Goal: Use online tool/utility: Utilize a website feature to perform a specific function

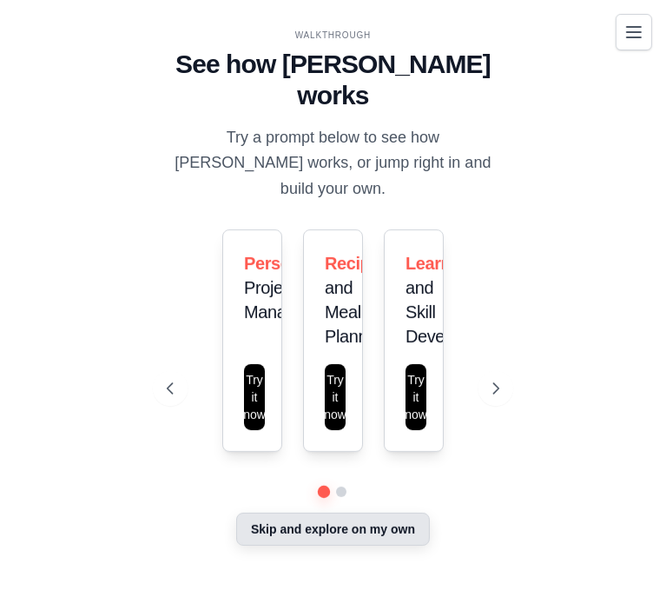
click at [317, 513] on button "Skip and explore on my own" at bounding box center [333, 529] width 194 height 33
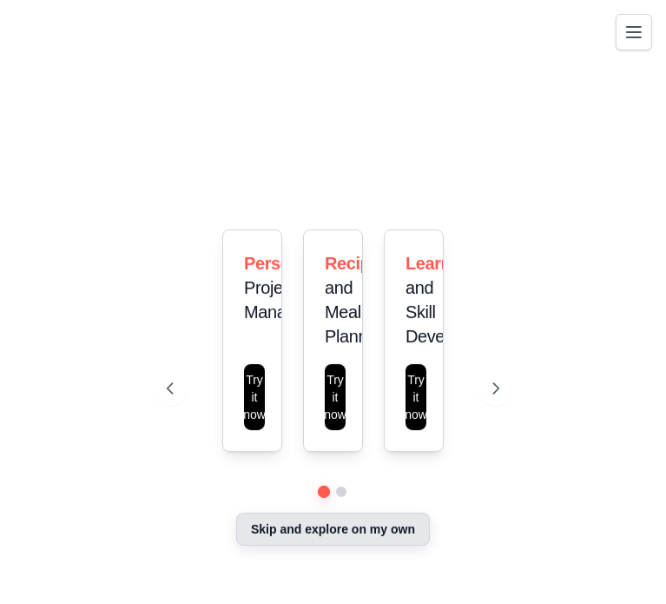
click at [317, 513] on button "Skip and explore on my own" at bounding box center [333, 529] width 194 height 33
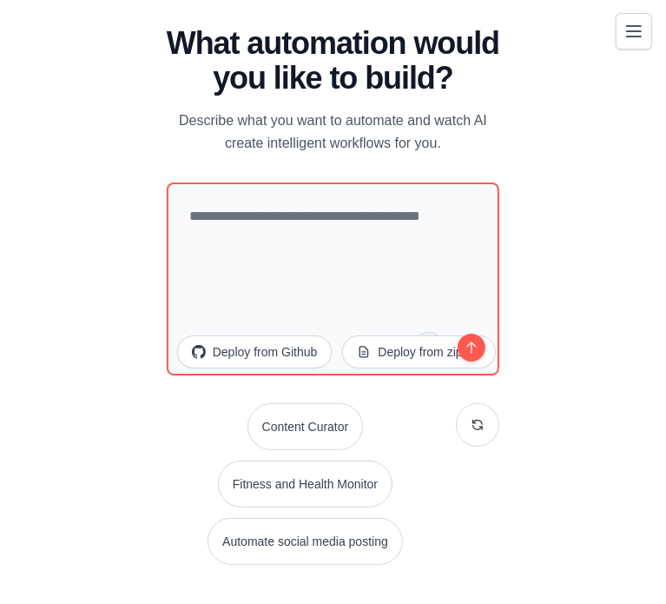
click at [641, 36] on icon "Toggle navigation" at bounding box center [634, 31] width 14 height 10
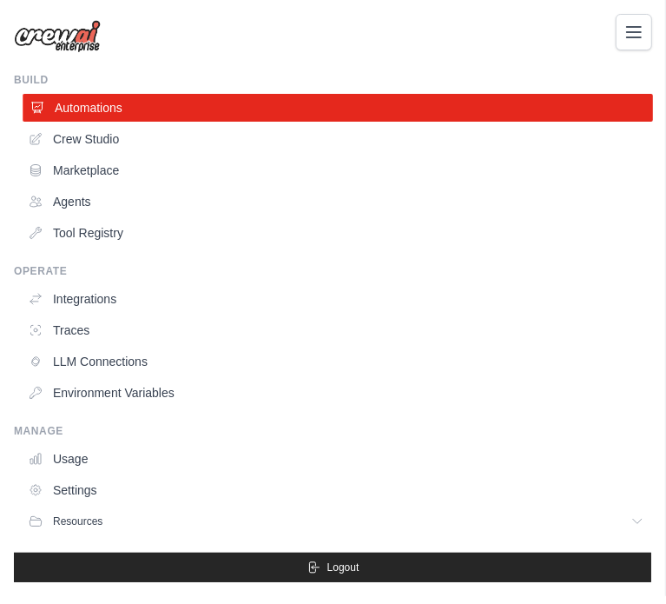
click at [254, 110] on link "Automations" at bounding box center [338, 108] width 631 height 28
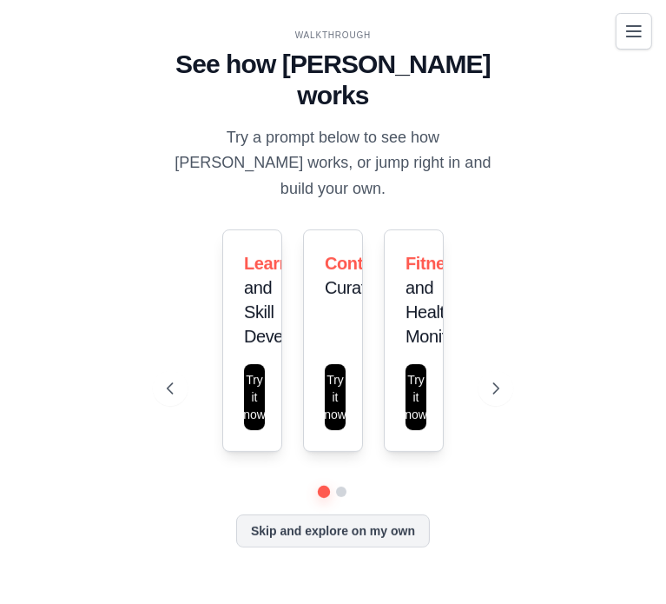
click at [644, 30] on icon "Toggle navigation" at bounding box center [634, 31] width 21 height 21
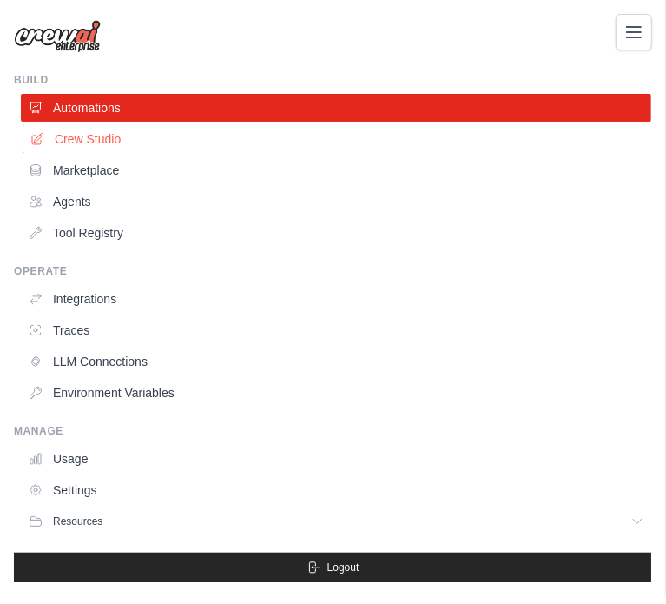
click at [81, 145] on link "Crew Studio" at bounding box center [338, 139] width 631 height 28
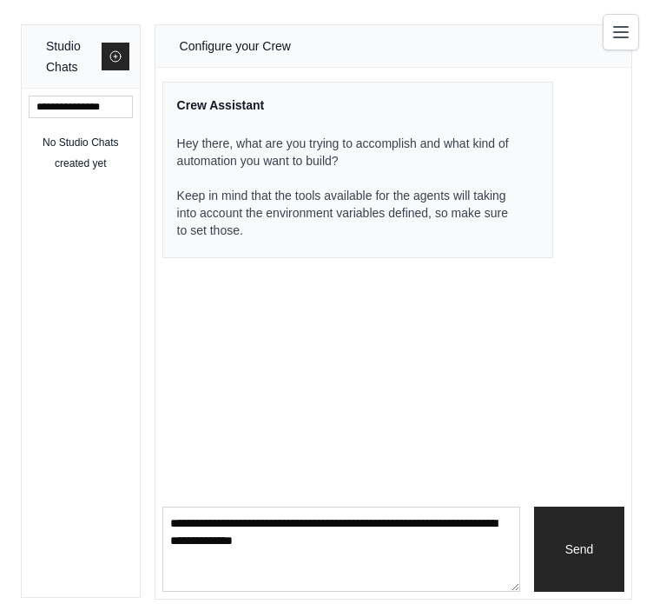
click at [213, 327] on div "Configure your Crew Crew Assistant Hey there, what are you trying to accomplish…" at bounding box center [394, 311] width 476 height 573
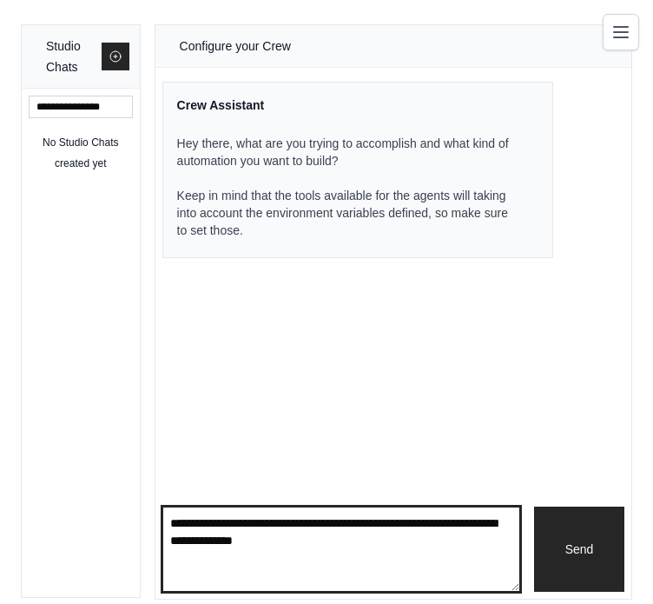
click at [325, 544] on textarea at bounding box center [341, 548] width 358 height 85
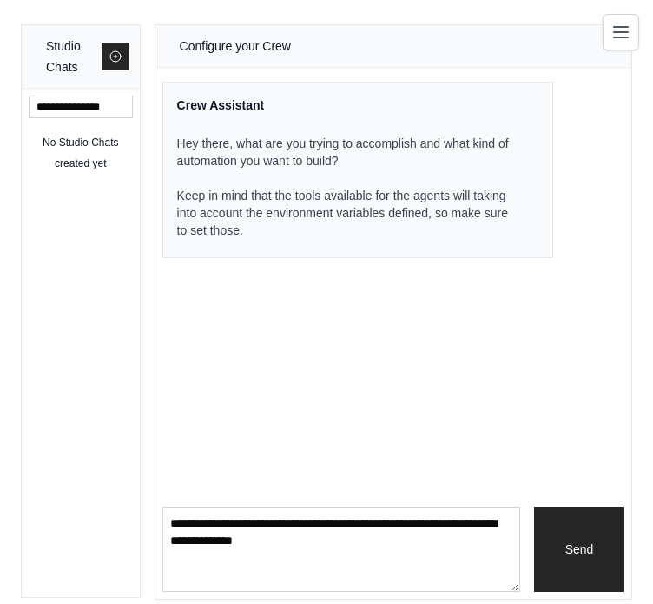
click at [466, 406] on div "Configure your Crew Crew Assistant Hey there, what are you trying to accomplish…" at bounding box center [394, 311] width 476 height 573
click at [66, 99] on input "text" at bounding box center [81, 107] width 104 height 23
click at [52, 182] on div "No Studio Chats created yet" at bounding box center [81, 343] width 118 height 508
drag, startPoint x: 31, startPoint y: 136, endPoint x: 140, endPoint y: 207, distance: 129.4
click at [140, 207] on div "Studio Chats No Studio Chats created yet Configure your Crew Crew Assistant Hey…" at bounding box center [327, 311] width 612 height 575
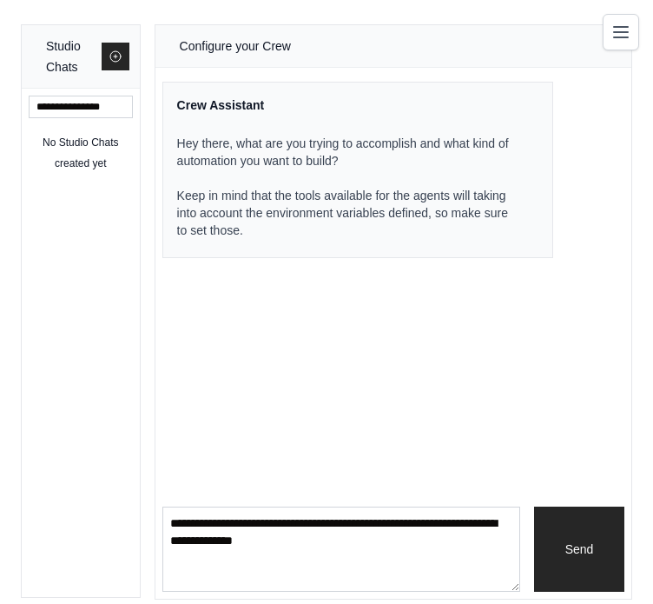
click at [140, 207] on div "Studio Chats No Studio Chats created yet Configure your Crew Crew Assistant Hey…" at bounding box center [327, 311] width 612 height 575
